Goal: Navigation & Orientation: Find specific page/section

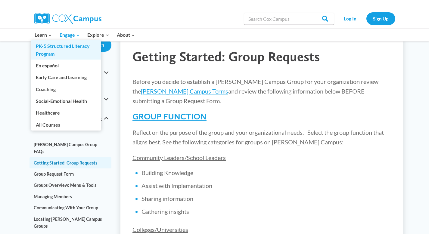
click at [44, 46] on link "PK-5 Structured Literacy Program" at bounding box center [66, 49] width 70 height 19
